Goal: Transaction & Acquisition: Purchase product/service

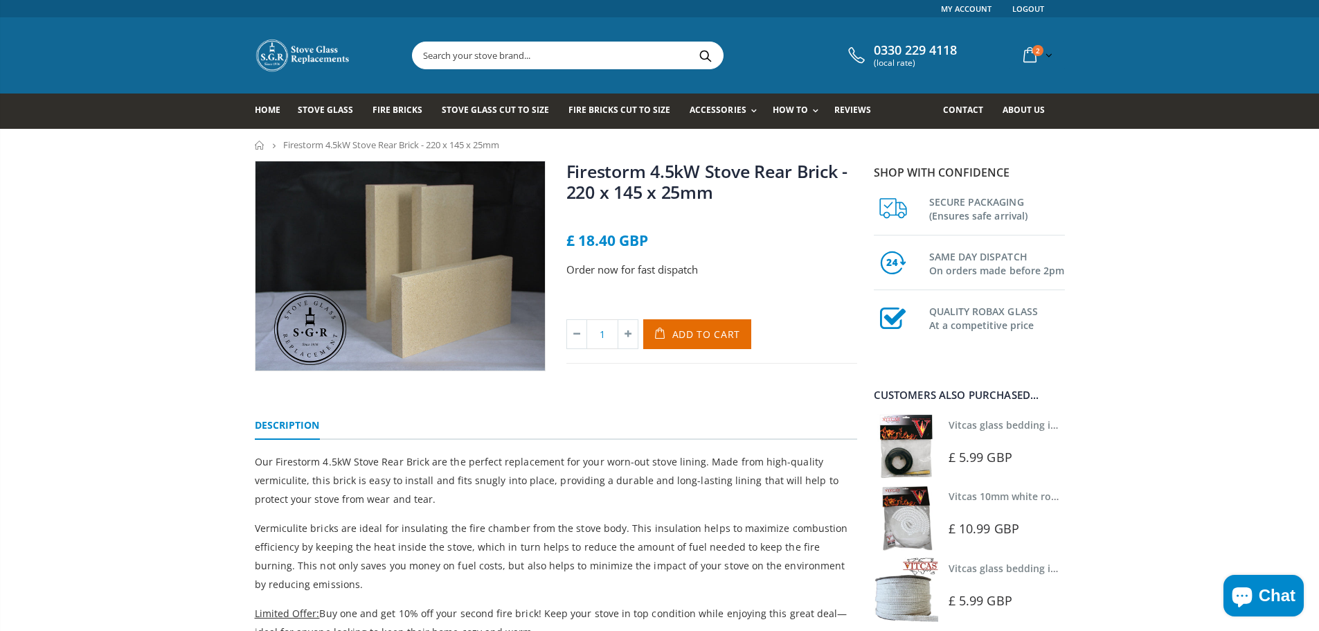
click at [522, 53] on input "text" at bounding box center [645, 55] width 465 height 26
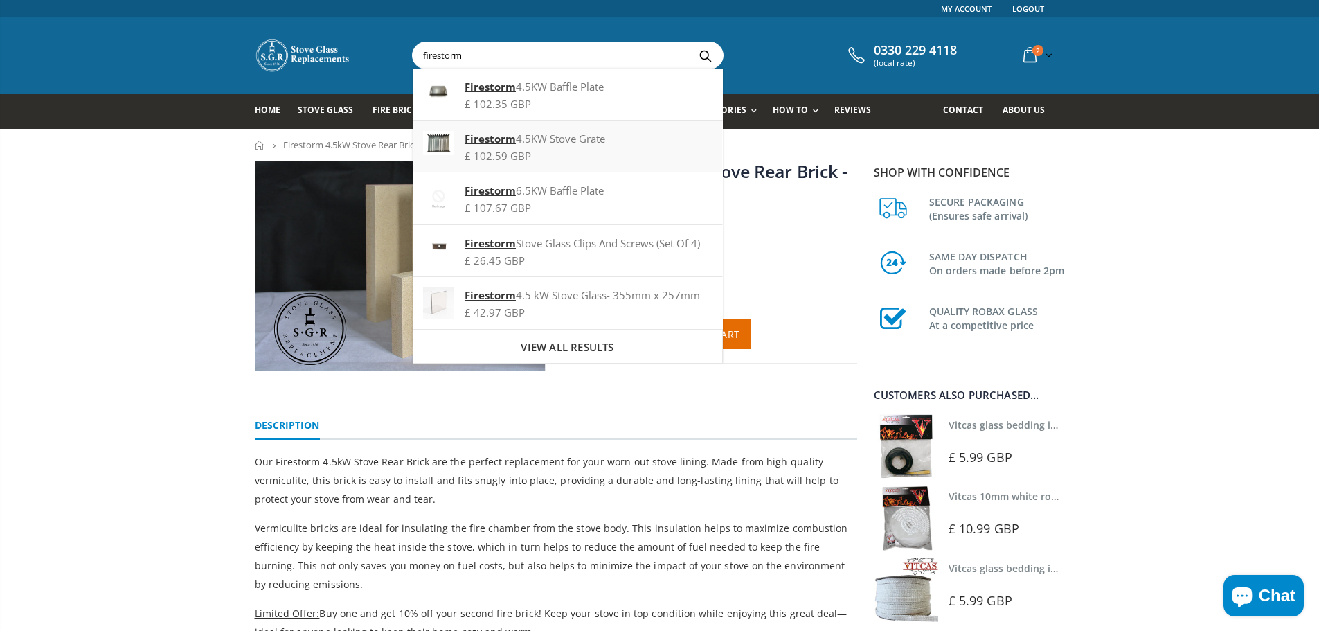
type input "firestorm"
click at [550, 144] on div "Firestorm 4.5KW Stove Grate" at bounding box center [567, 138] width 289 height 15
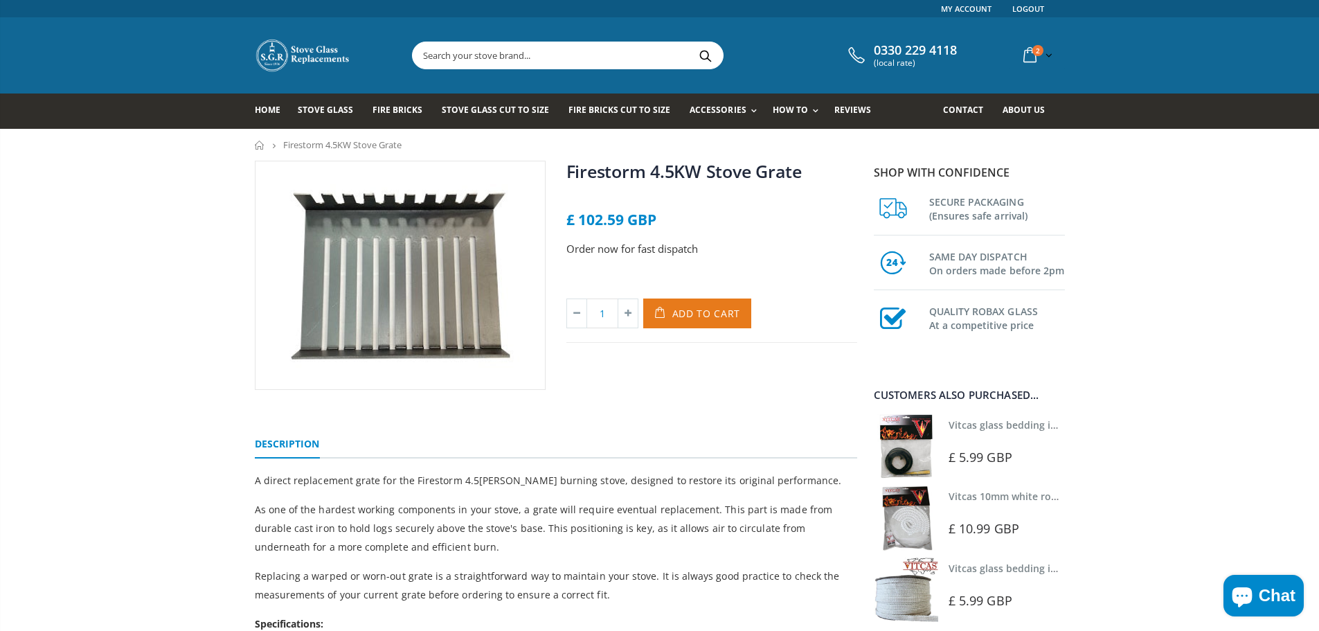
click at [713, 316] on span "Add to Cart" at bounding box center [706, 313] width 69 height 13
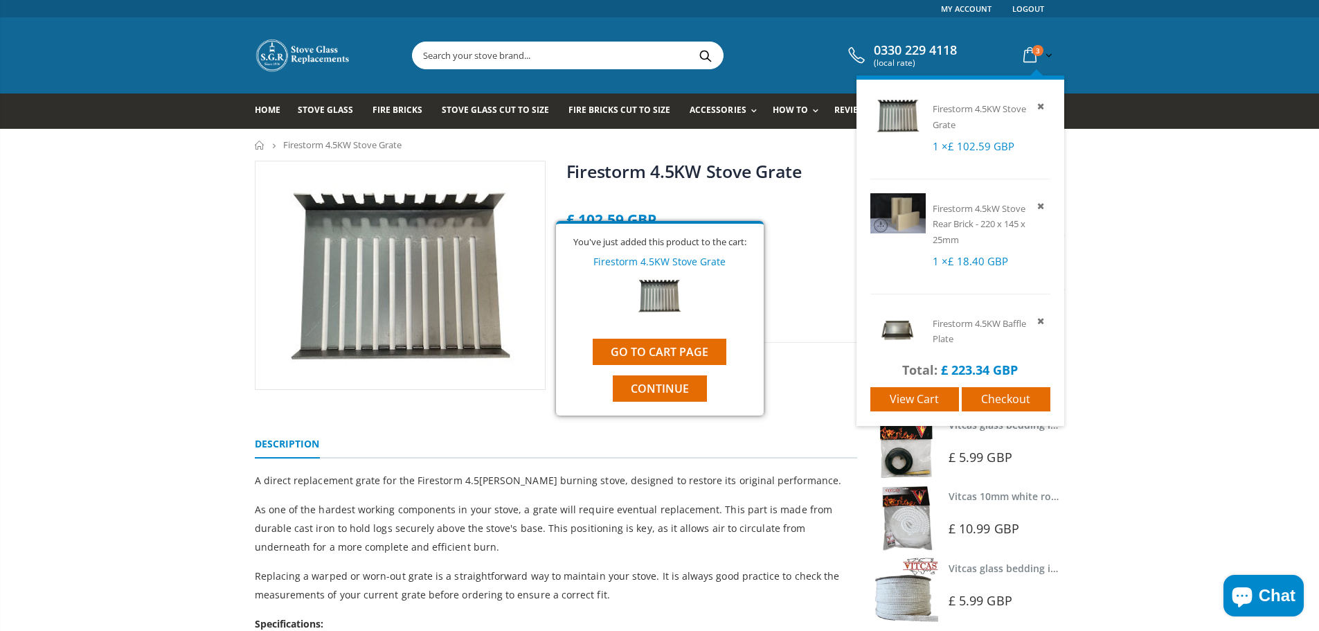
click at [1033, 51] on span "3" at bounding box center [1038, 50] width 11 height 11
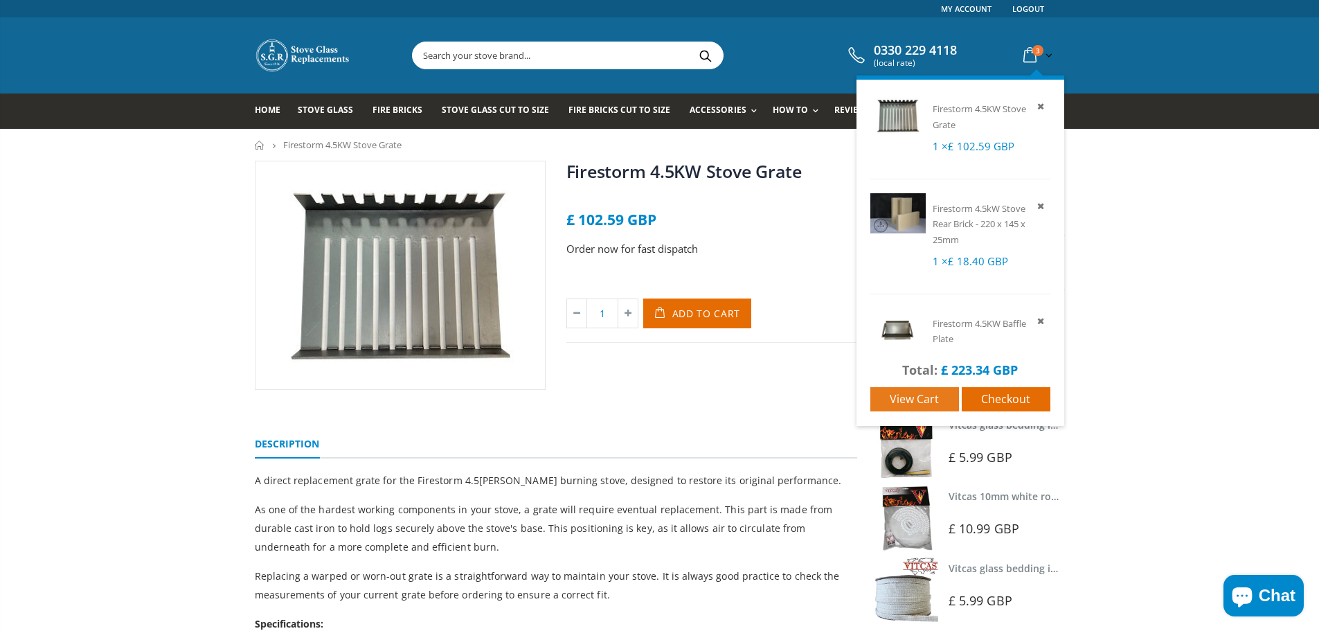
click at [903, 403] on span "View cart" at bounding box center [914, 398] width 49 height 15
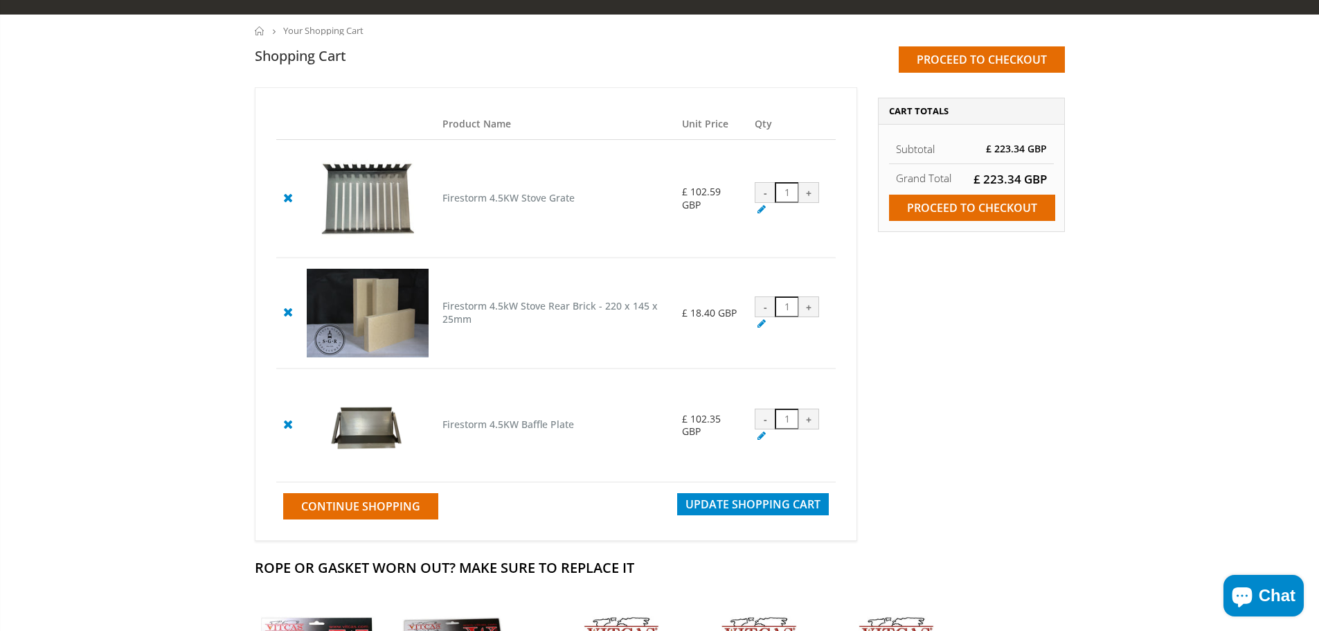
scroll to position [139, 0]
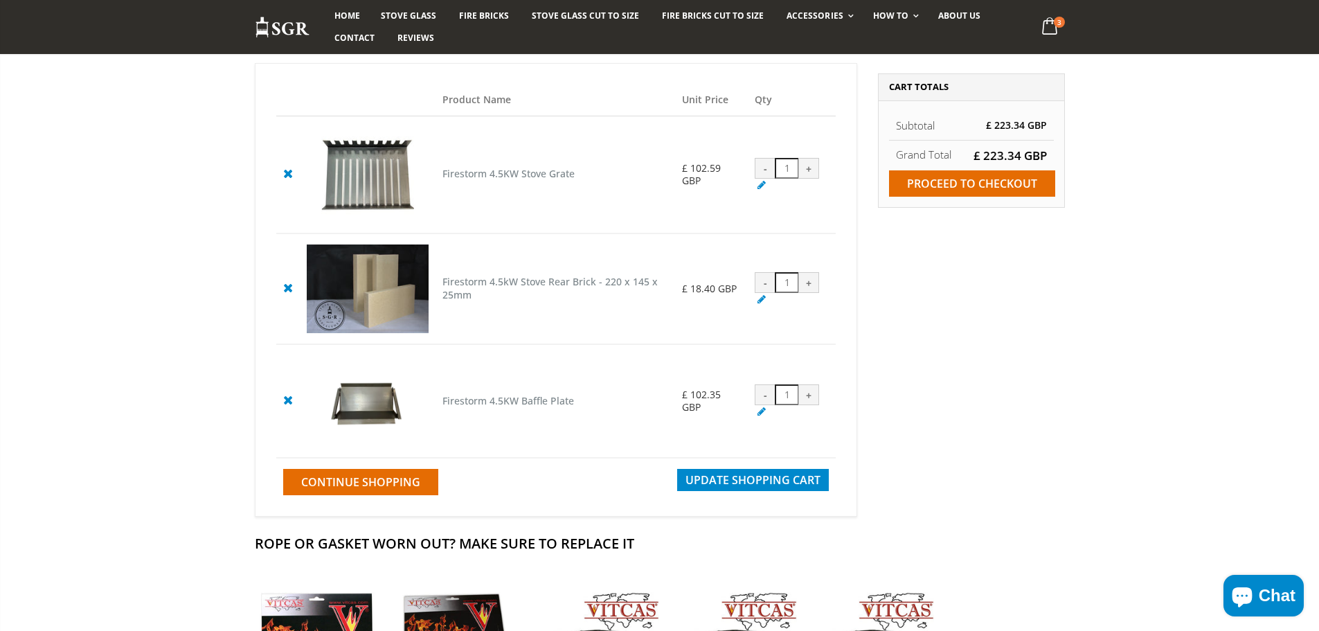
click at [474, 402] on cpc "Firestorm 4.5KW Baffle Plate" at bounding box center [509, 400] width 132 height 13
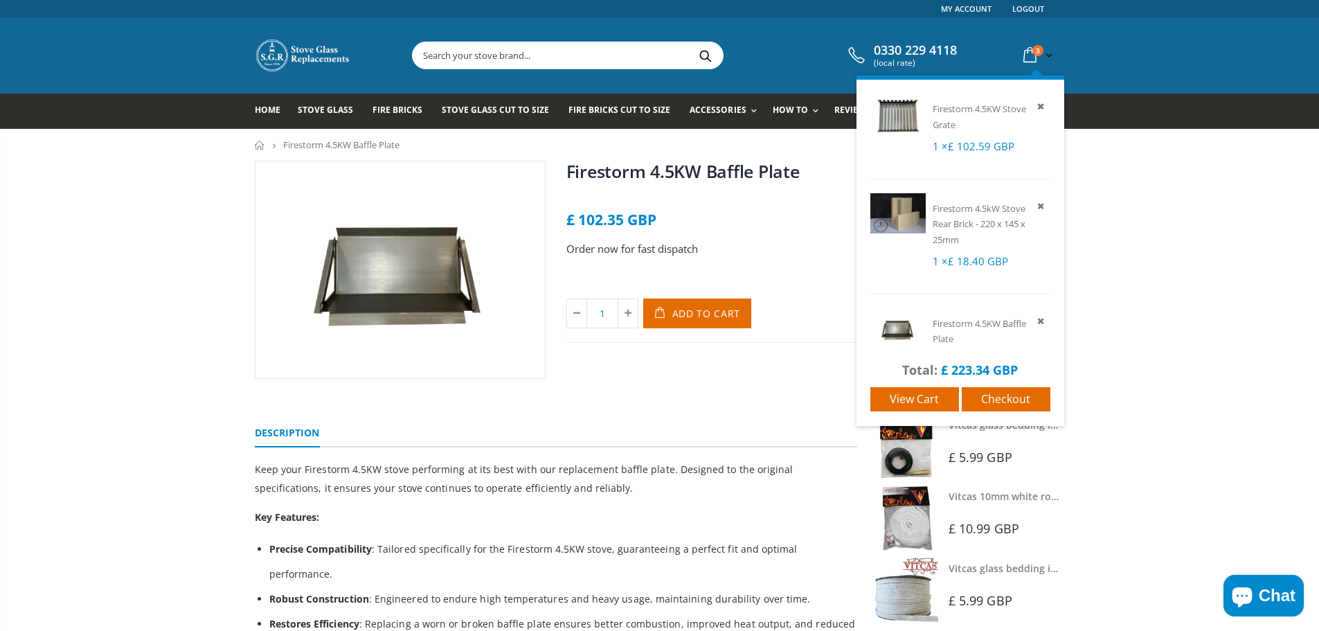
click at [1037, 47] on span "3" at bounding box center [1038, 50] width 11 height 11
click at [953, 333] on span "Firestorm 4.5KW Baffle Plate" at bounding box center [979, 331] width 93 height 28
click at [975, 220] on span "Firestorm 4.5kW Stove Rear Brick - 220 x 145 x 25mm" at bounding box center [979, 224] width 93 height 44
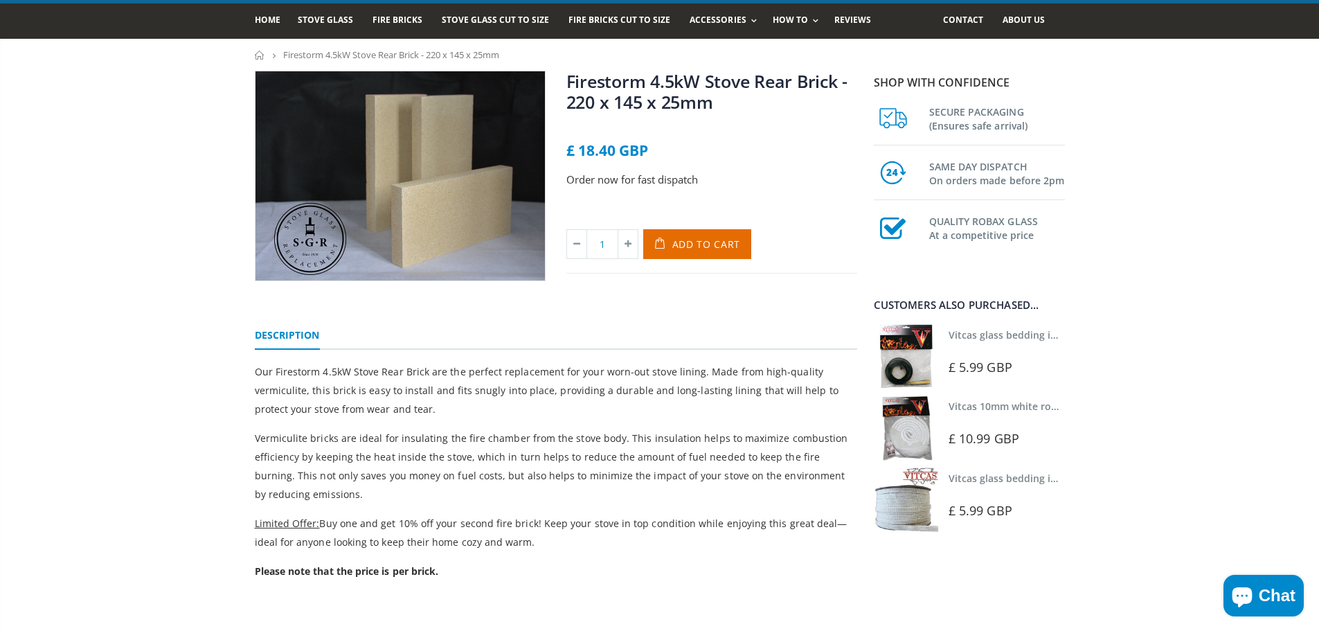
scroll to position [69, 0]
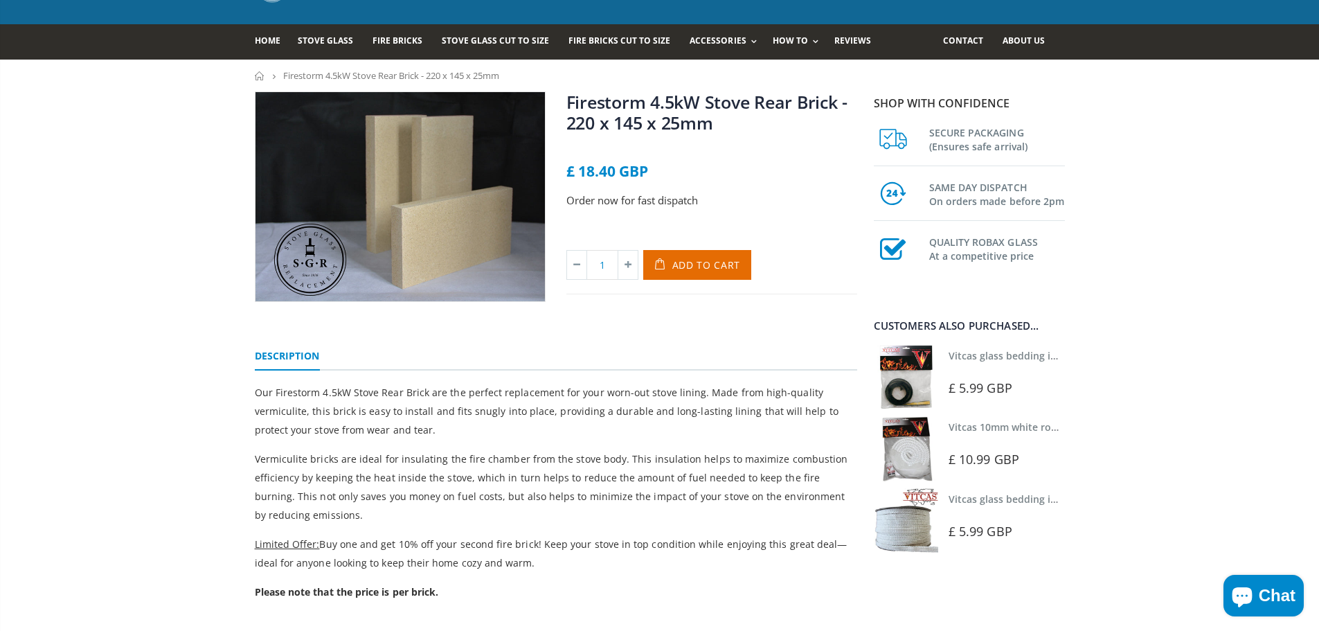
click at [1157, 222] on div "Firestorm 4.5kW Stove Rear Brick - 220 x 145 x 25mm No reviews £ 18.40 GBP Orde…" at bounding box center [659, 415] width 1319 height 649
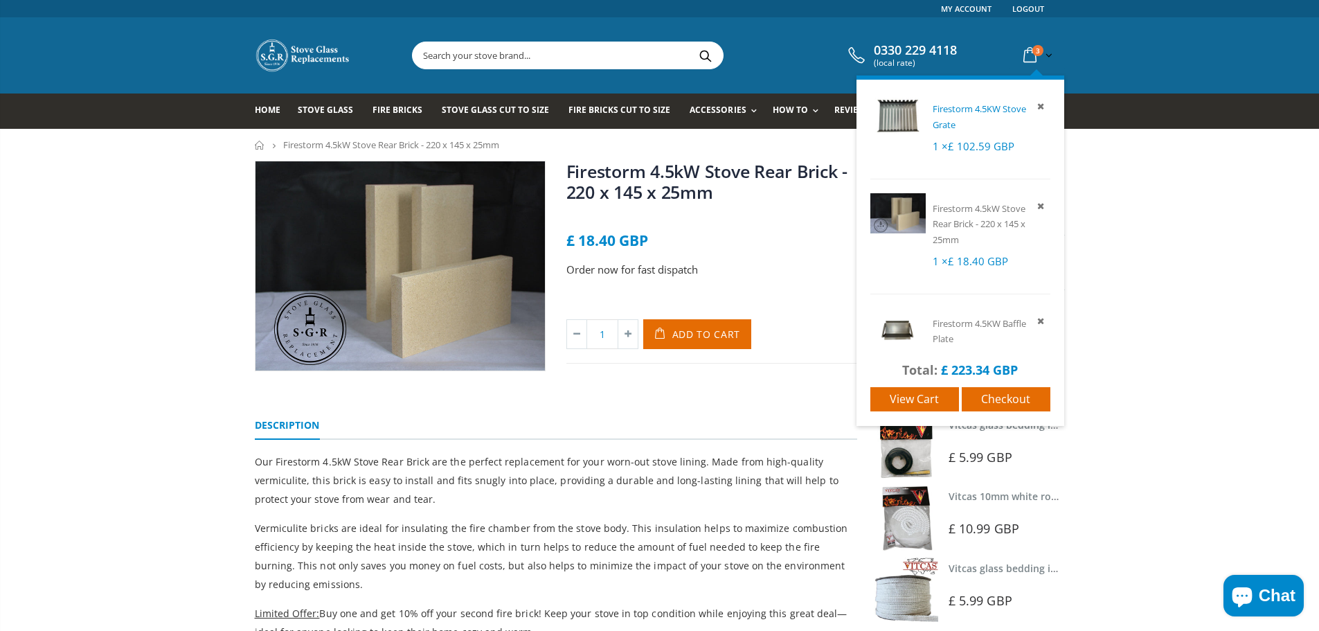
click at [951, 124] on span "Firestorm 4.5KW Stove Grate" at bounding box center [979, 116] width 93 height 28
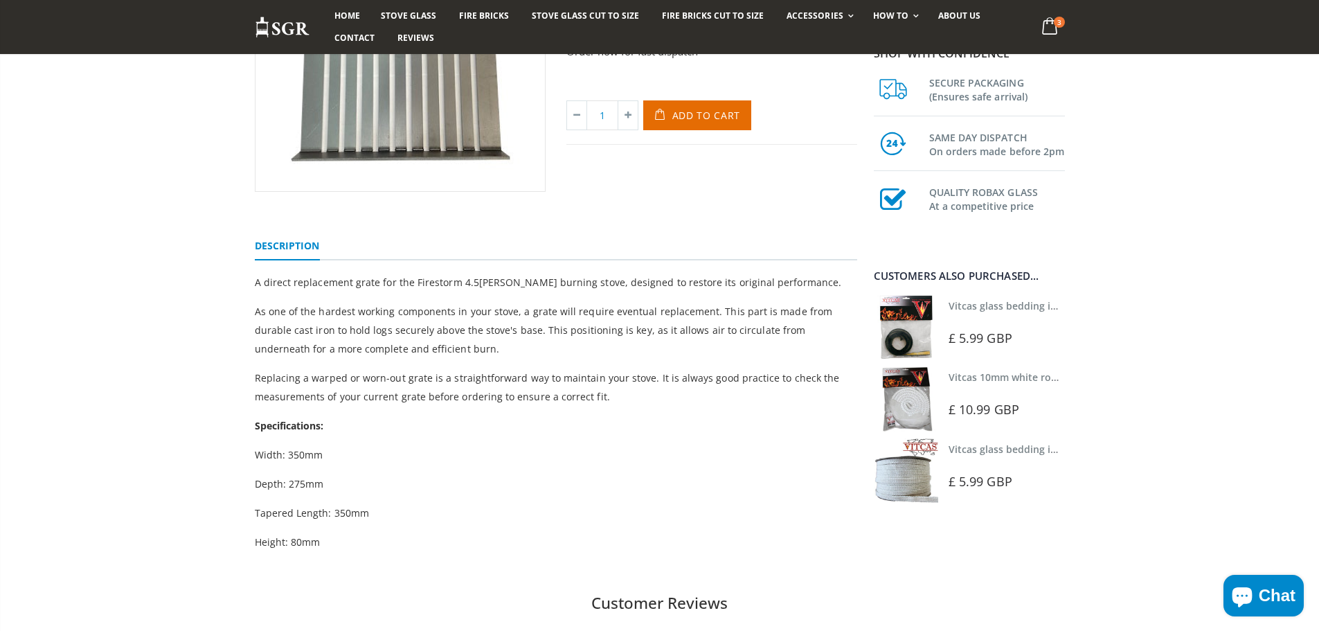
scroll to position [208, 0]
